Goal: Obtain resource: Download file/media

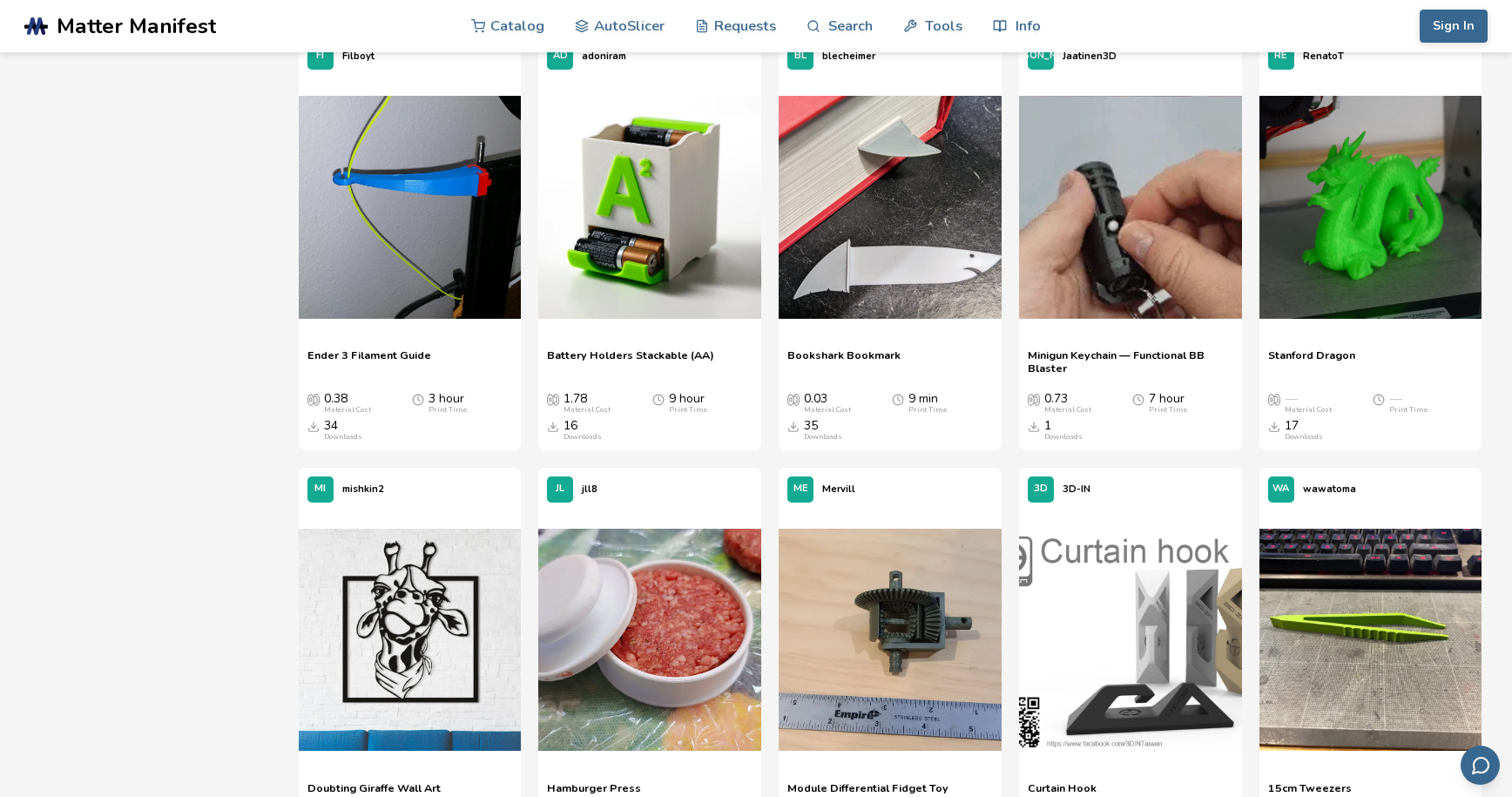
scroll to position [13334, 0]
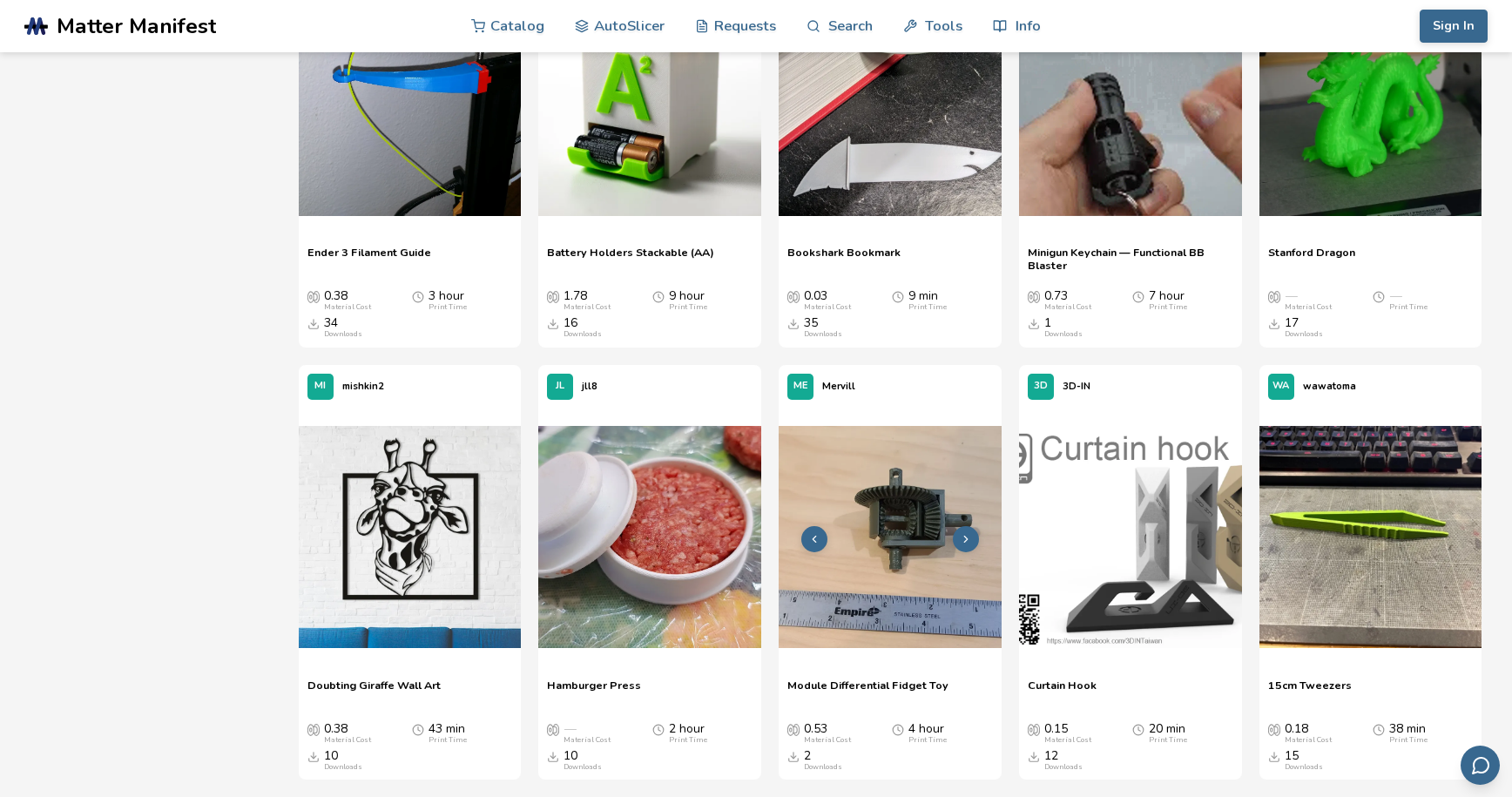
click at [941, 527] on img at bounding box center [890, 536] width 223 height 223
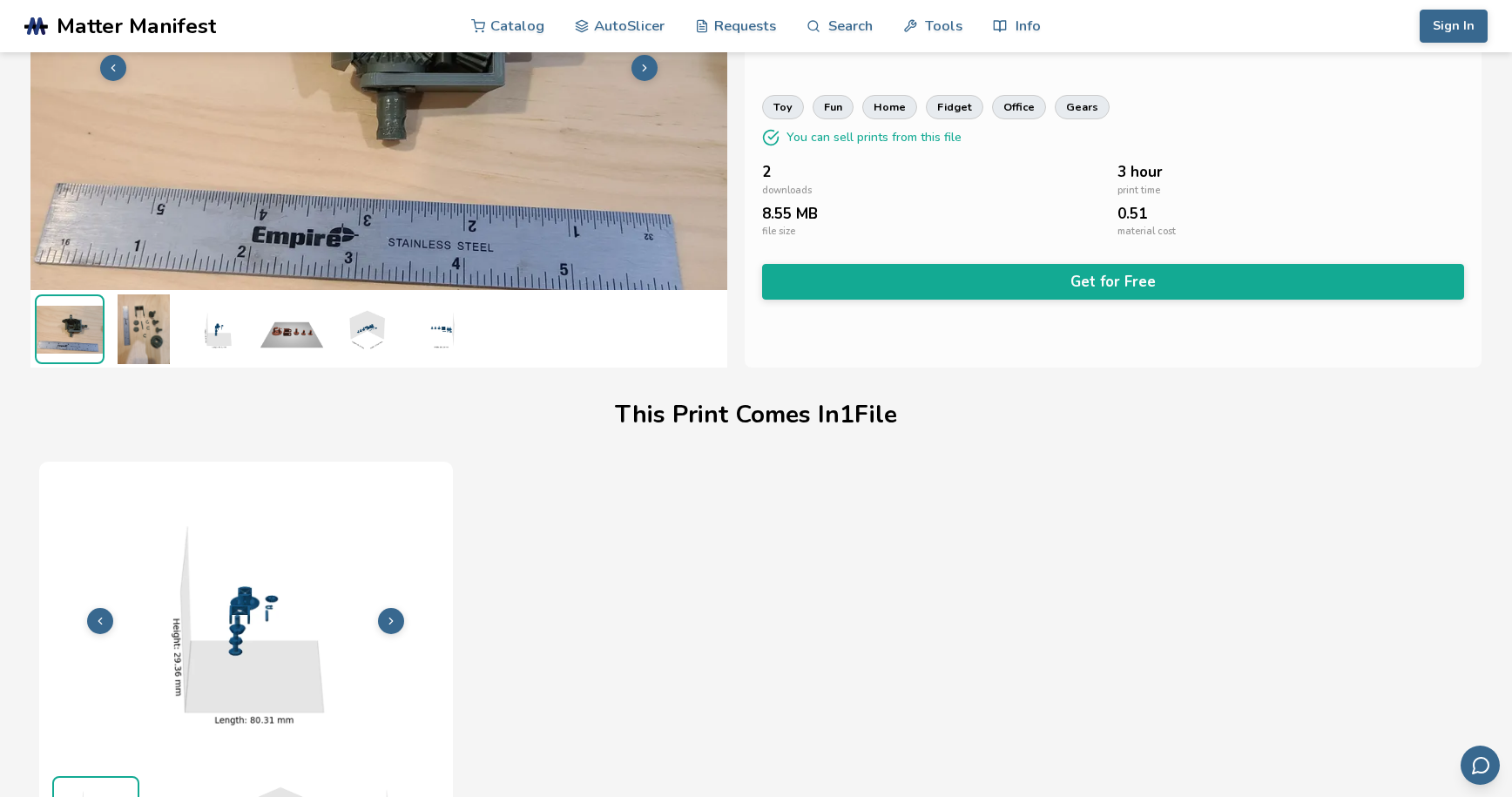
scroll to position [229, 0]
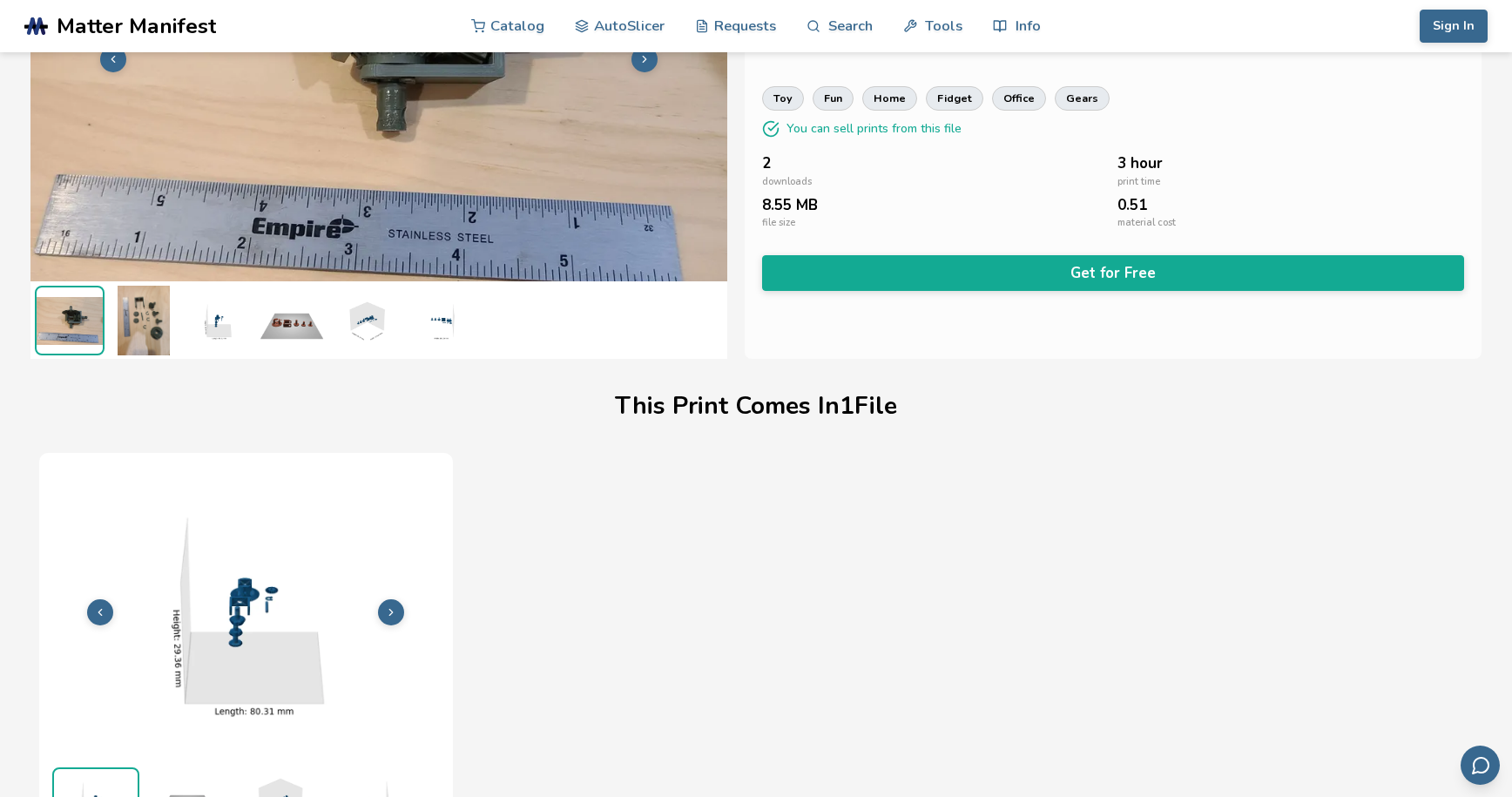
click at [142, 317] on img at bounding box center [143, 320] width 70 height 70
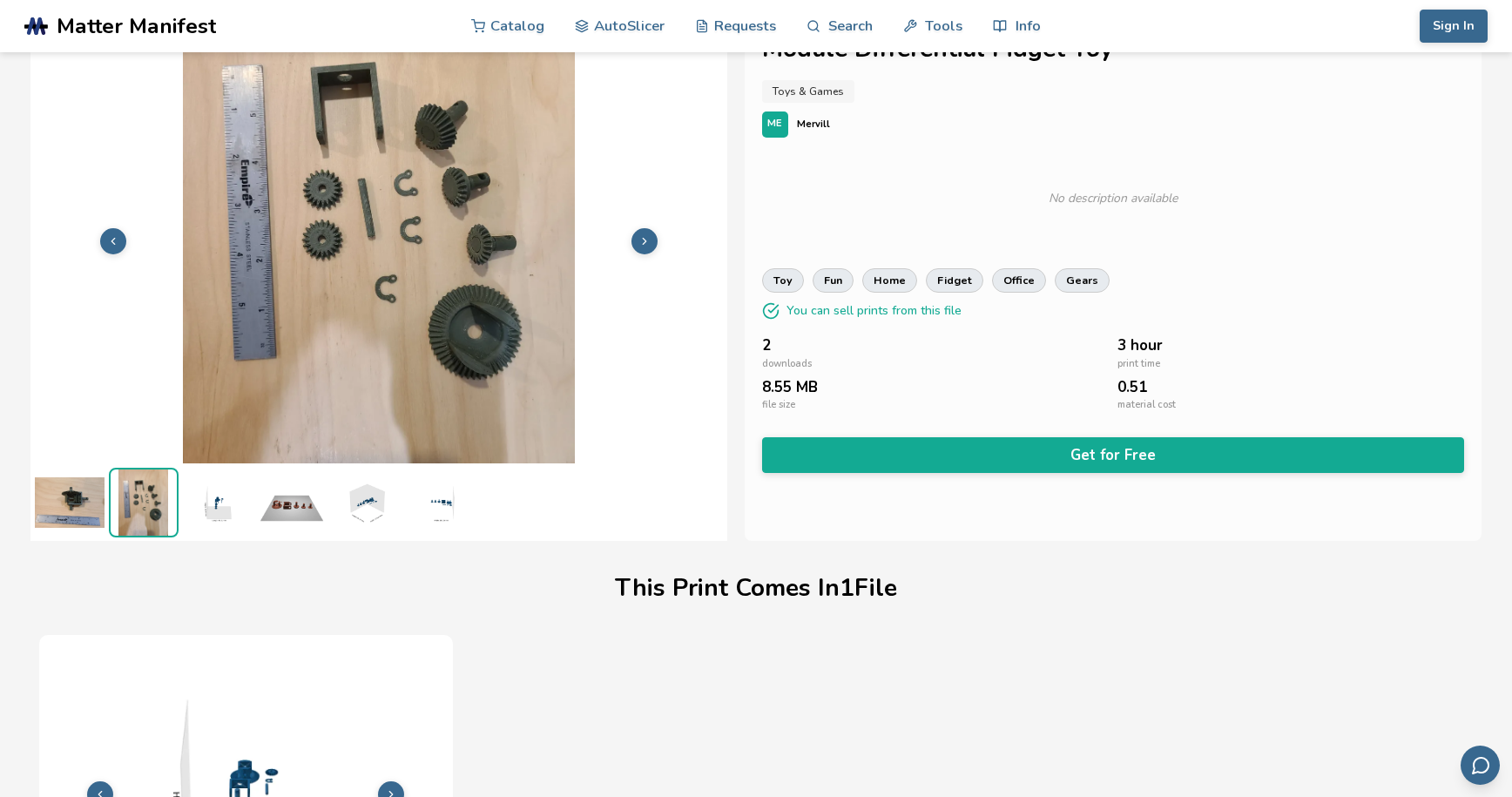
scroll to position [0, 0]
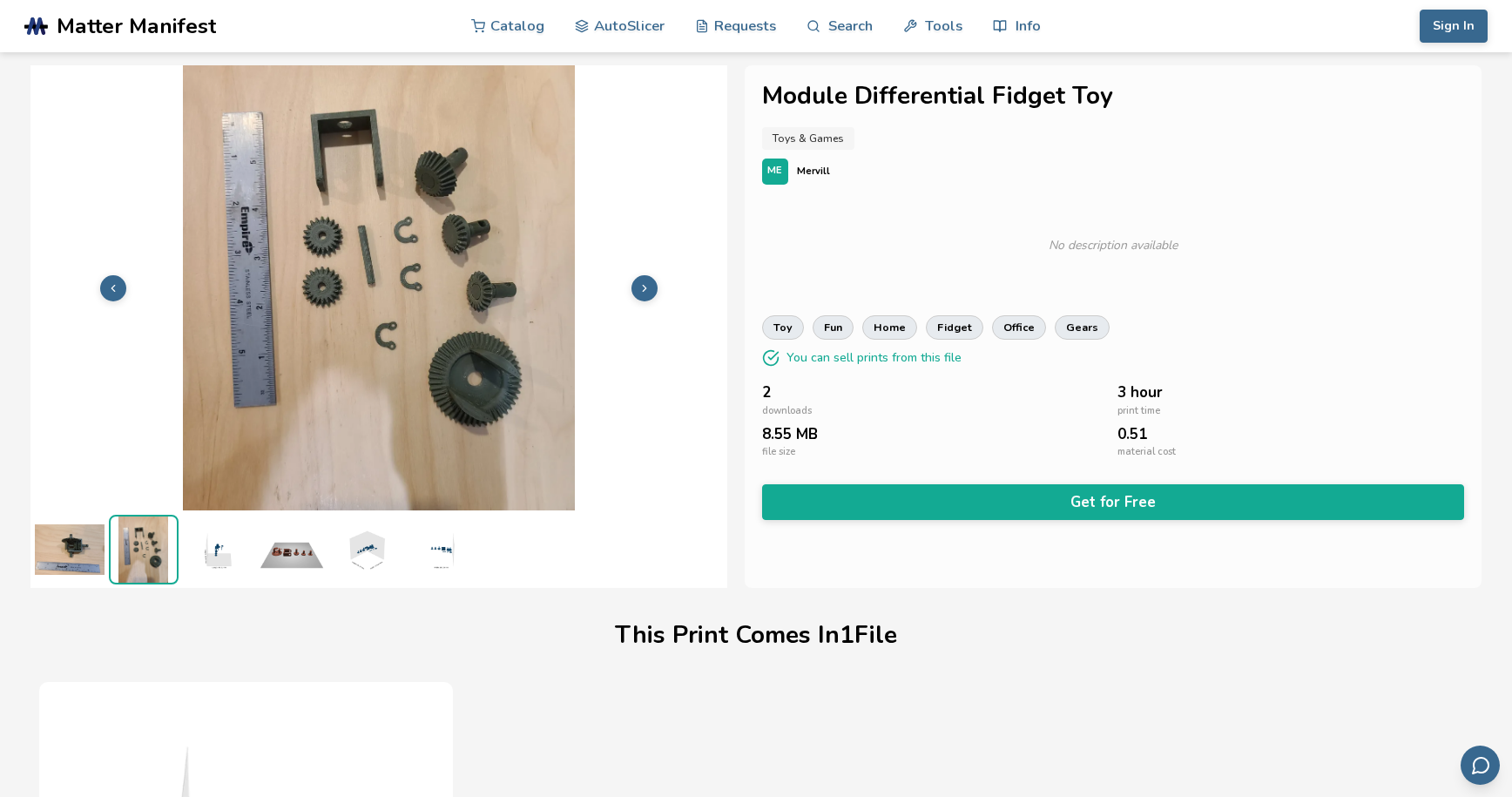
click at [223, 564] on img at bounding box center [217, 549] width 70 height 70
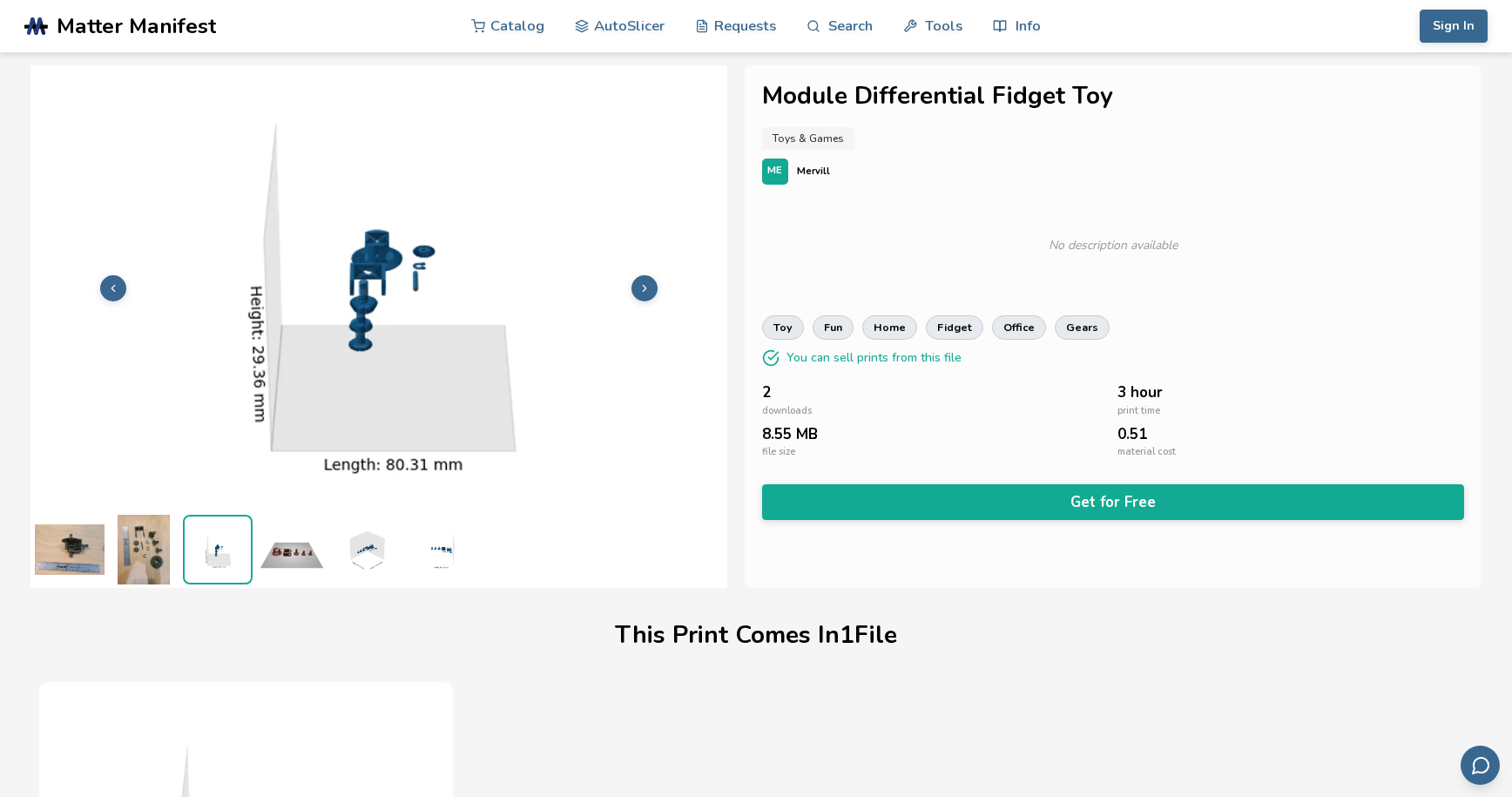
click at [262, 562] on img at bounding box center [292, 549] width 70 height 70
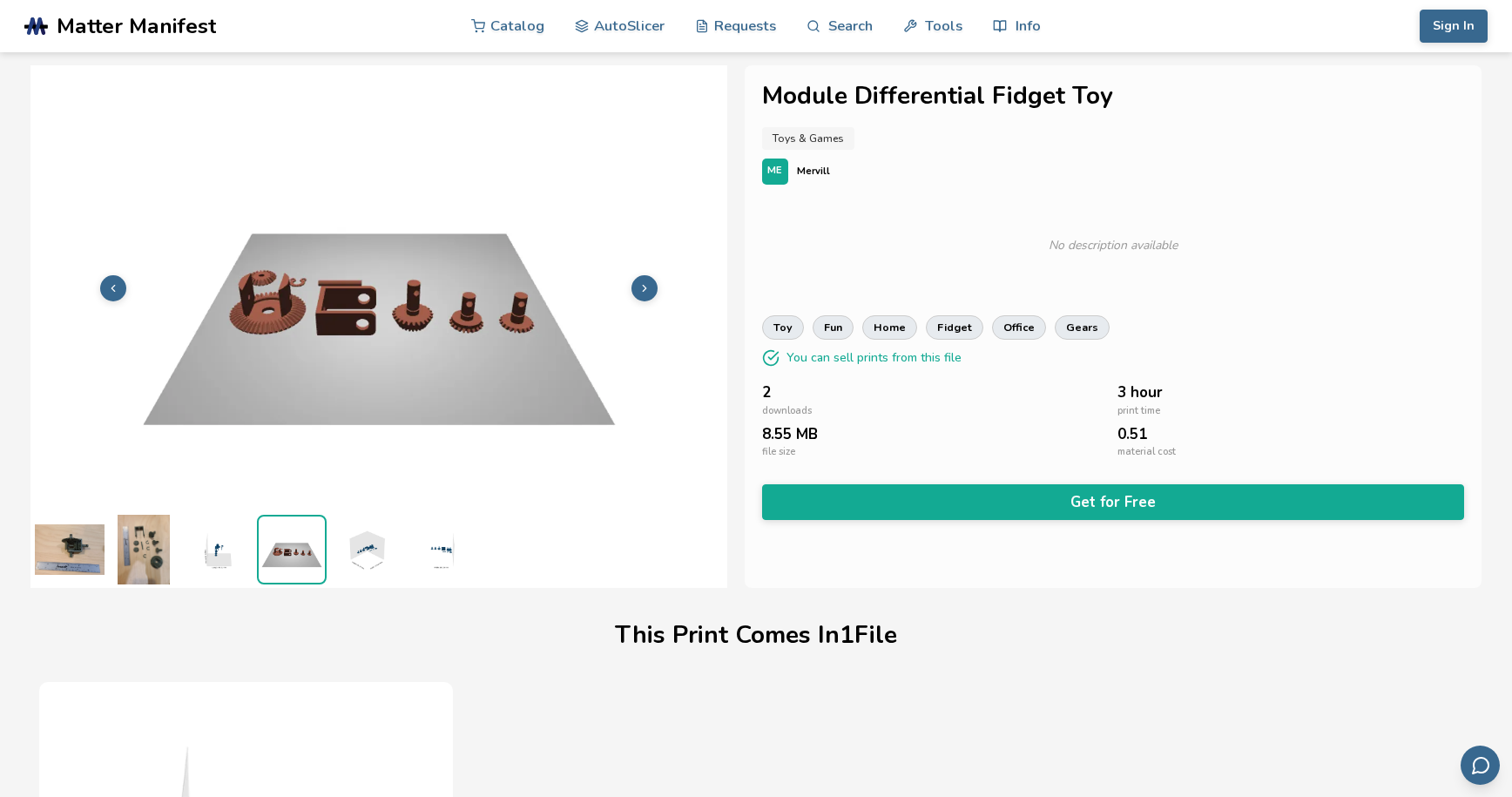
click at [367, 557] on img at bounding box center [365, 549] width 70 height 70
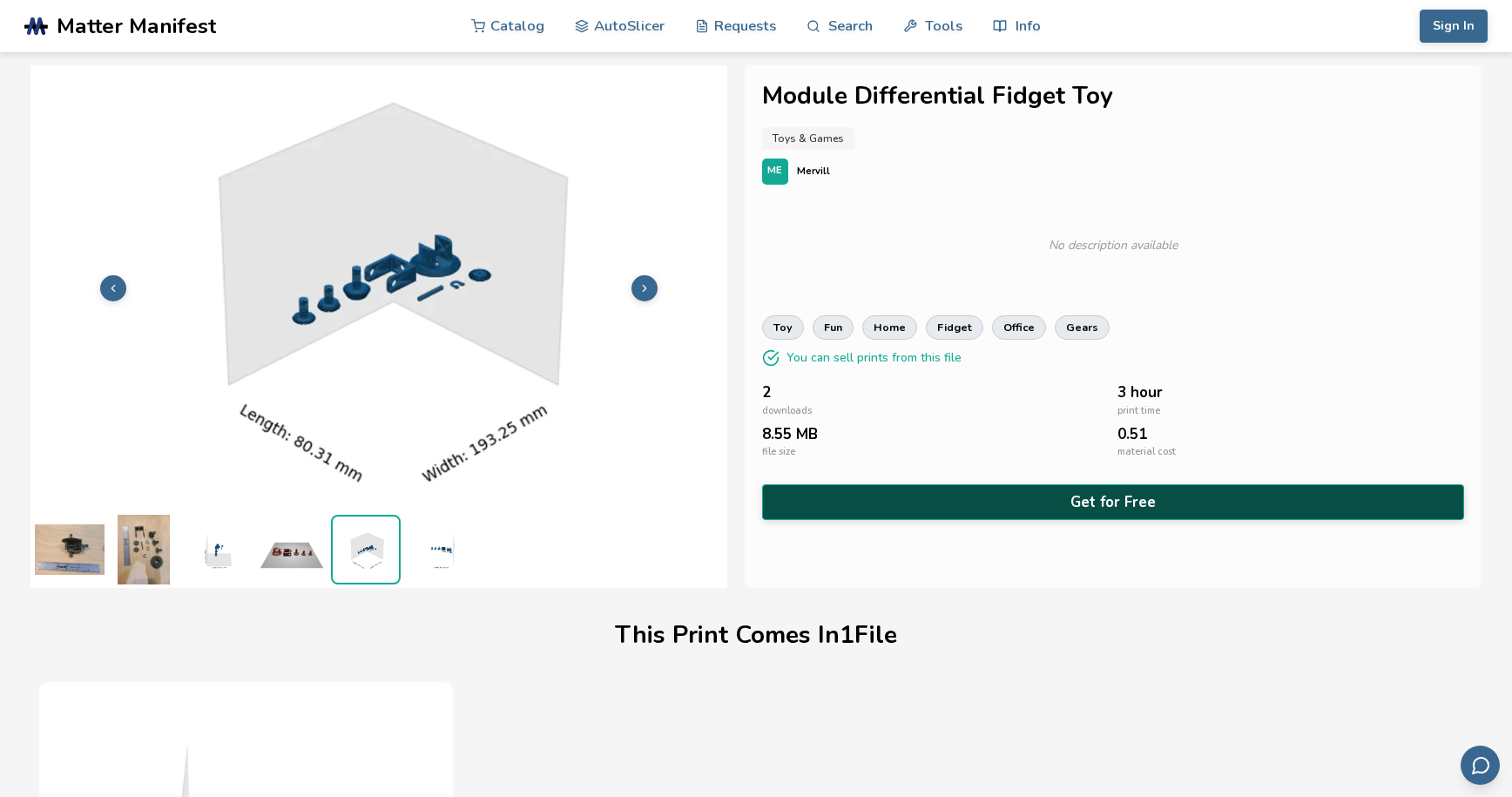
click at [1159, 504] on button "Get for Free" at bounding box center [1113, 502] width 703 height 35
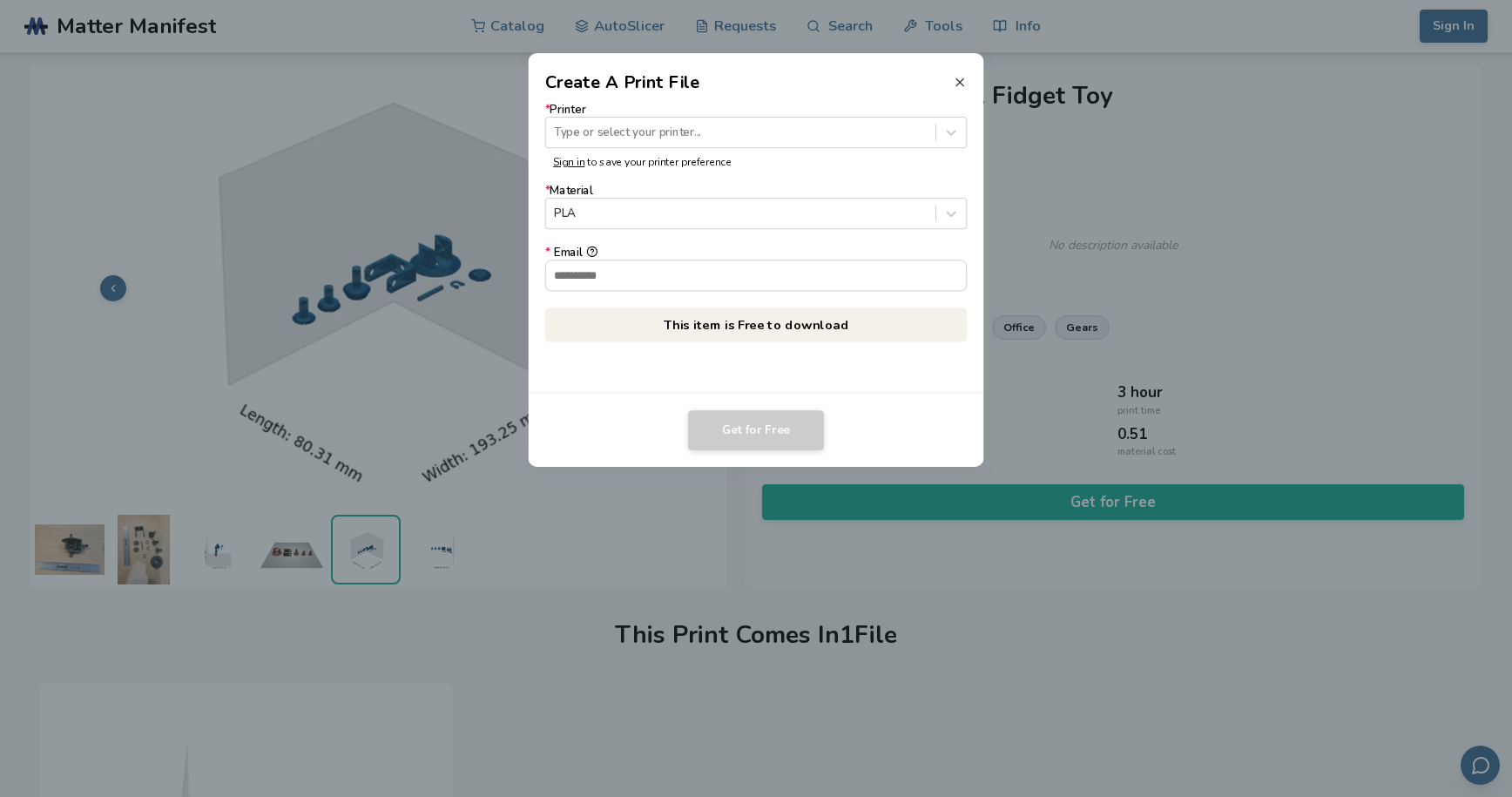
click at [967, 79] on icon at bounding box center [960, 82] width 14 height 14
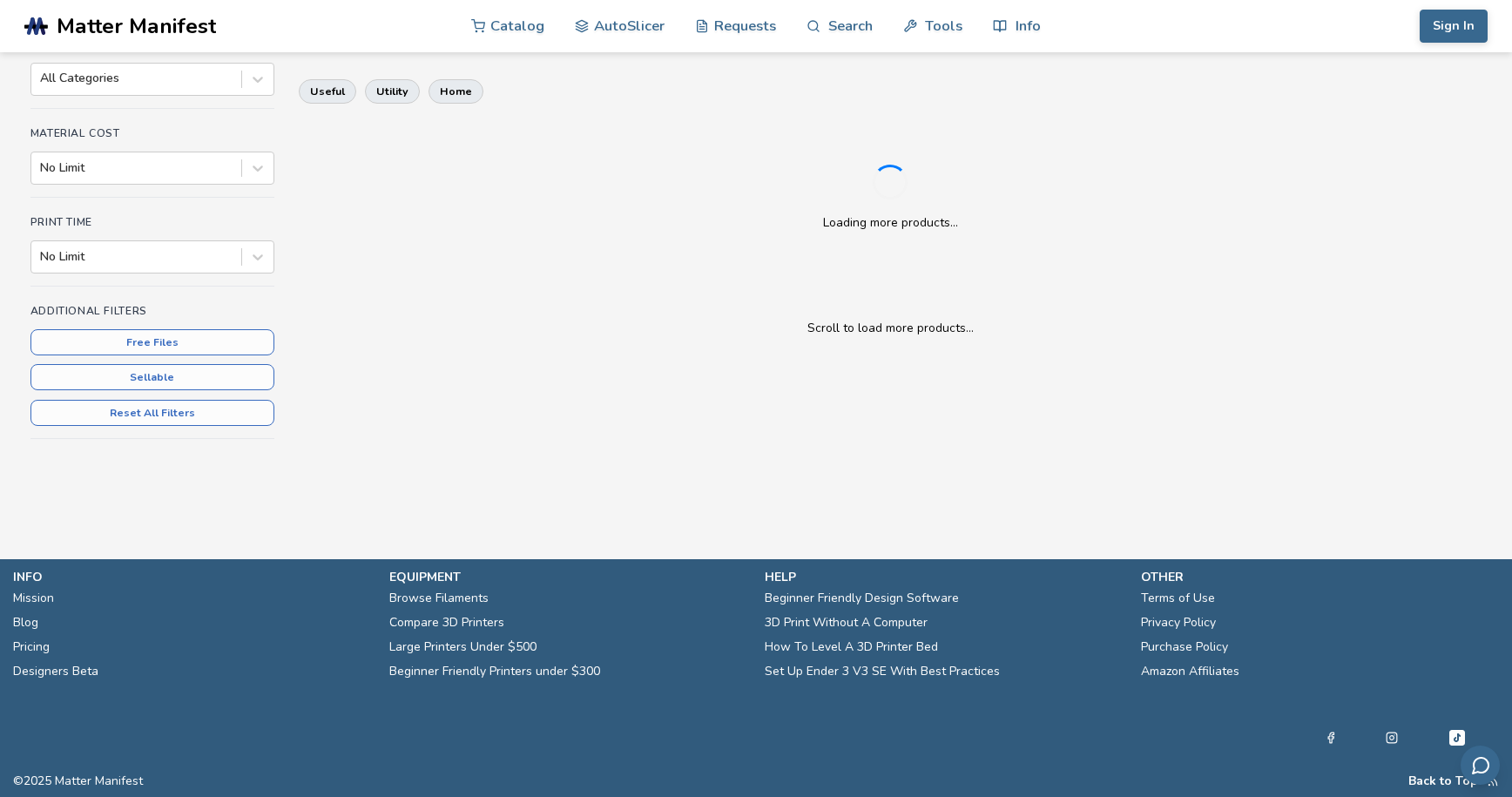
scroll to position [264, 0]
